Goal: Information Seeking & Learning: Learn about a topic

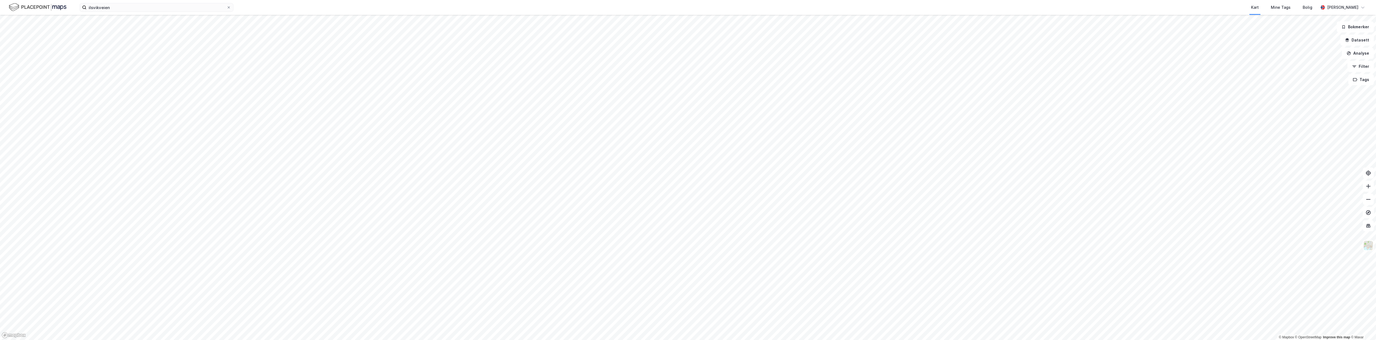
click at [268, 7] on div "Kart Mine Tags Bolig" at bounding box center [789, 7] width 1058 height 15
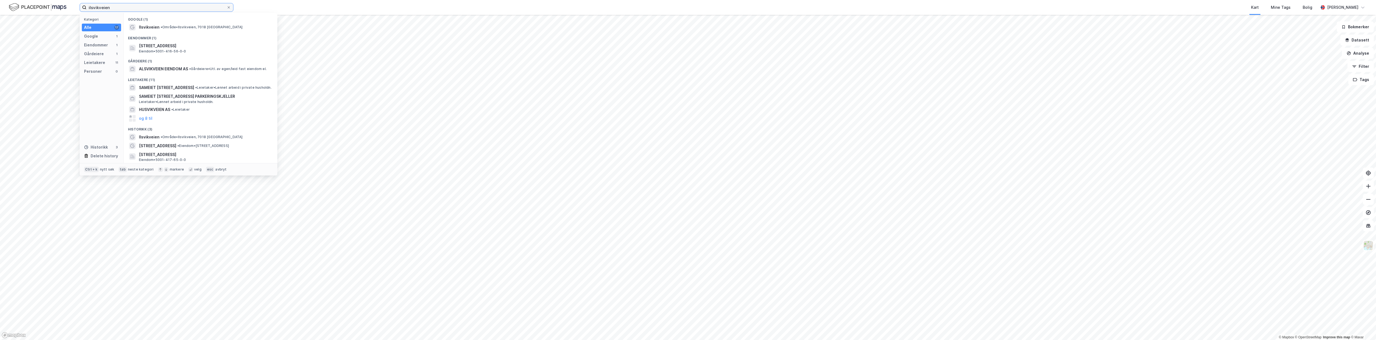
drag, startPoint x: 214, startPoint y: 7, endPoint x: 0, endPoint y: 13, distance: 214.2
click at [86, 12] on input "ilsvikveien" at bounding box center [156, 7] width 140 height 8
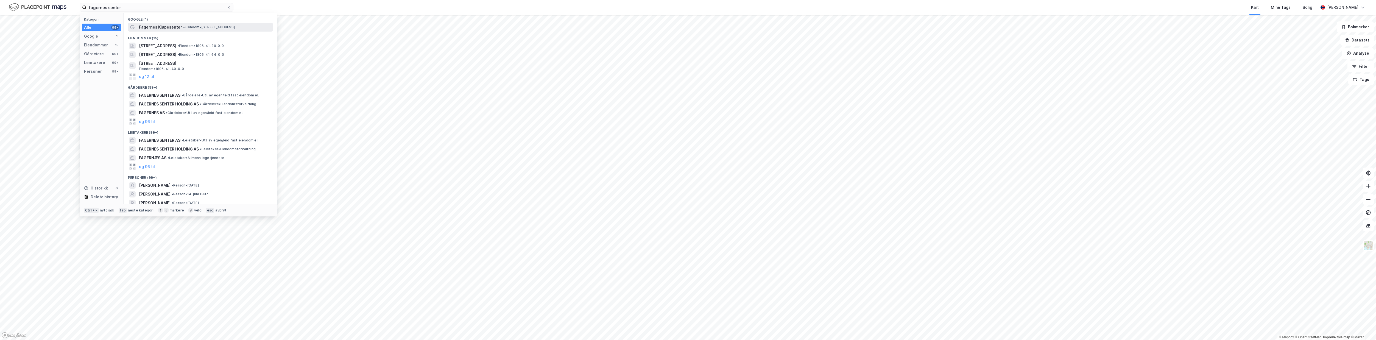
click at [193, 31] on div "Fagernes Kjøpesenter • Eiendom • [STREET_ADDRESS]" at bounding box center [200, 27] width 145 height 9
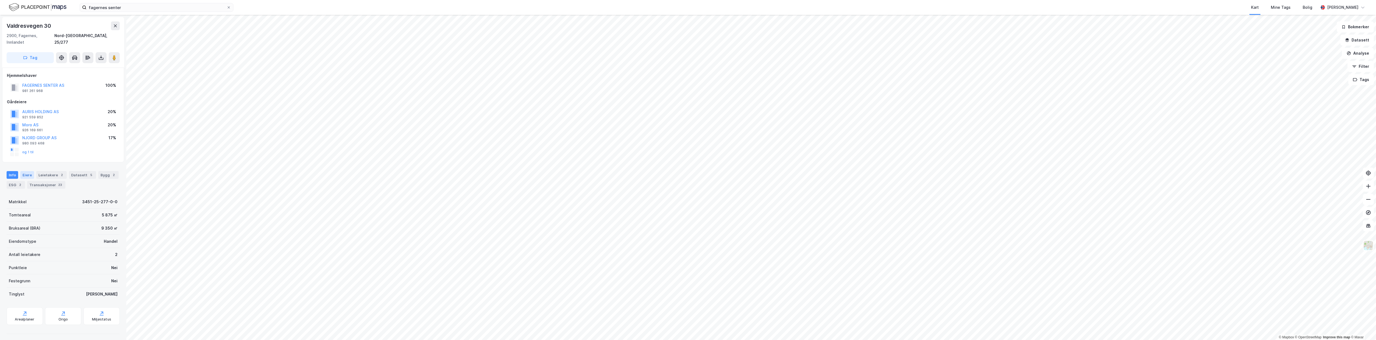
click at [31, 171] on div "Eiere" at bounding box center [27, 175] width 14 height 8
click at [28, 238] on icon at bounding box center [29, 240] width 4 height 4
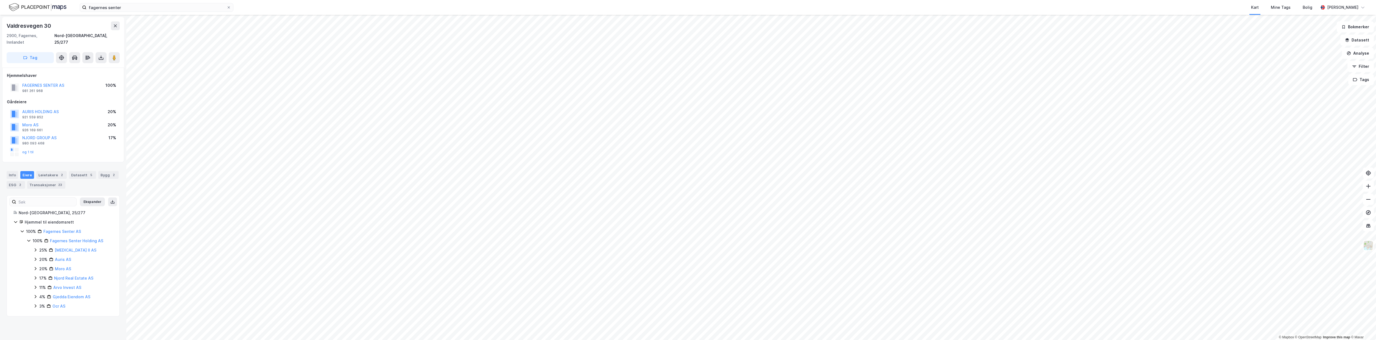
click at [28, 240] on icon at bounding box center [28, 241] width 3 height 2
click at [0, 0] on button "FAGERNES SENTER AS" at bounding box center [0, 0] width 0 height 0
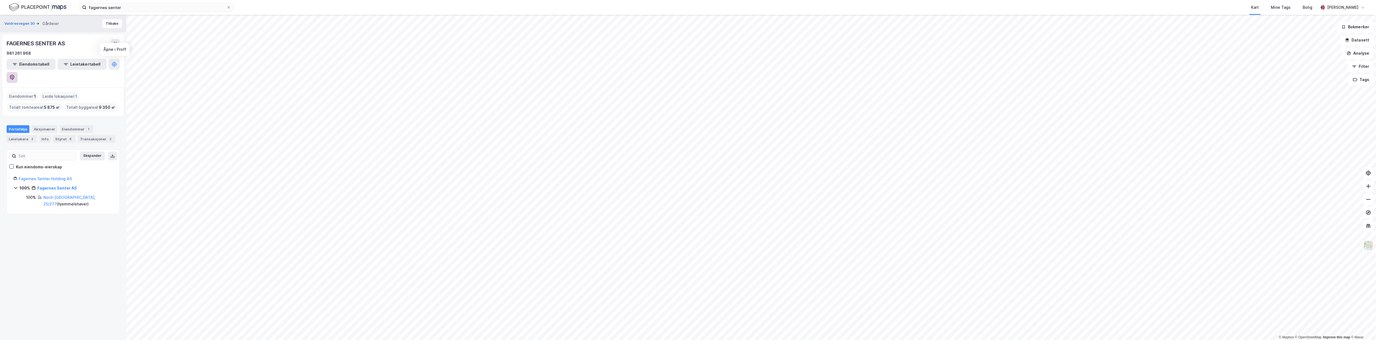
click at [18, 72] on button at bounding box center [12, 77] width 11 height 11
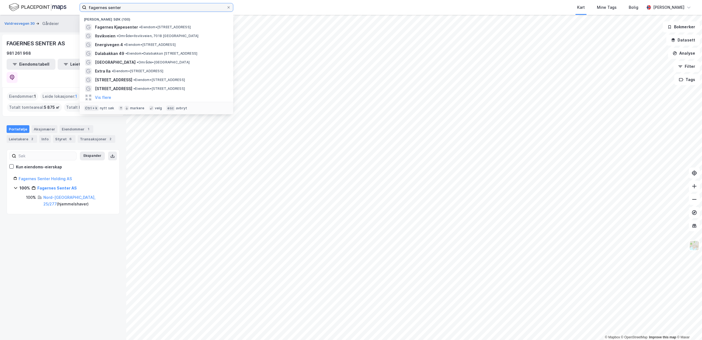
drag, startPoint x: 195, startPoint y: 6, endPoint x: 0, endPoint y: -9, distance: 195.5
click at [86, 3] on input "fagernes senter" at bounding box center [156, 7] width 140 height 8
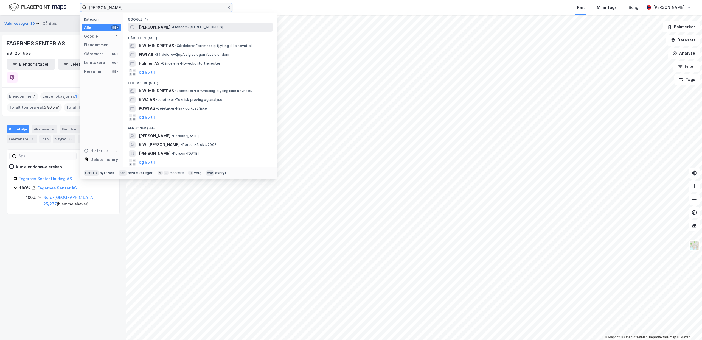
type input "[PERSON_NAME]"
click at [152, 26] on span "[PERSON_NAME]" at bounding box center [155, 27] width 32 height 7
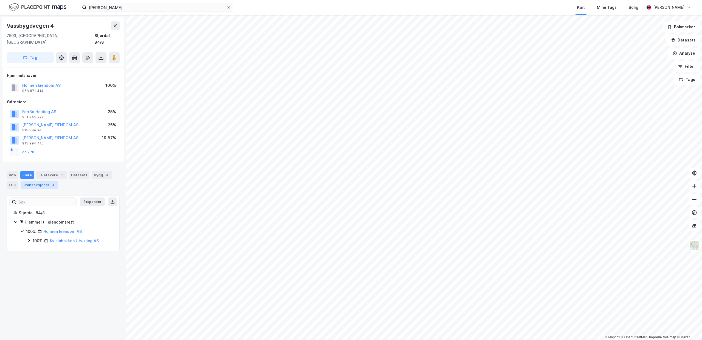
click at [43, 181] on div "Transaksjoner 4" at bounding box center [40, 185] width 38 height 8
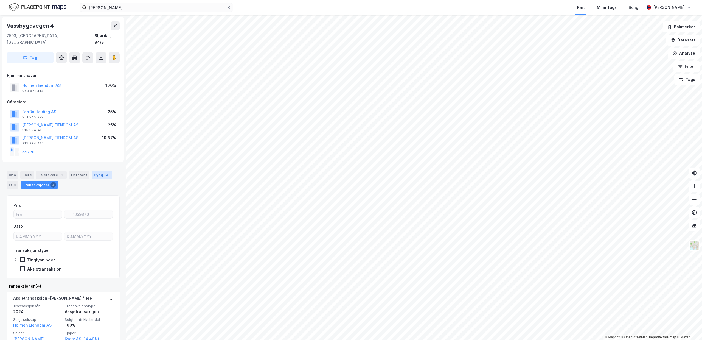
click at [104, 172] on div "3" at bounding box center [106, 174] width 5 height 5
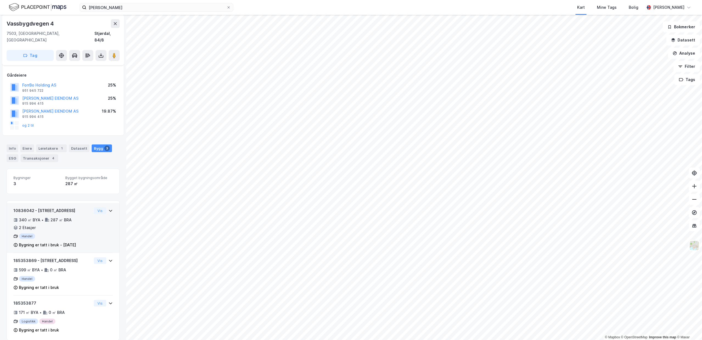
scroll to position [27, 0]
click at [110, 50] on button at bounding box center [114, 55] width 11 height 11
click at [690, 51] on button "Analyse" at bounding box center [684, 53] width 32 height 11
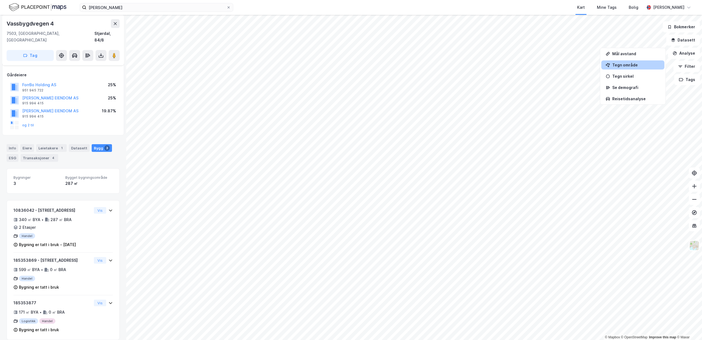
click at [645, 64] on div "Tegn område" at bounding box center [637, 65] width 48 height 5
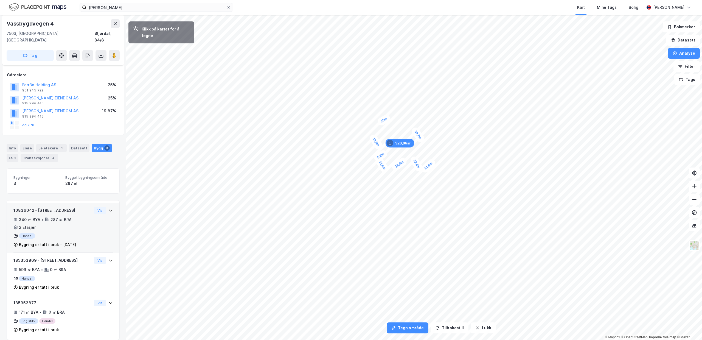
click at [384, 153] on div "5,2m" at bounding box center [381, 156] width 16 height 14
